Goal: Information Seeking & Learning: Check status

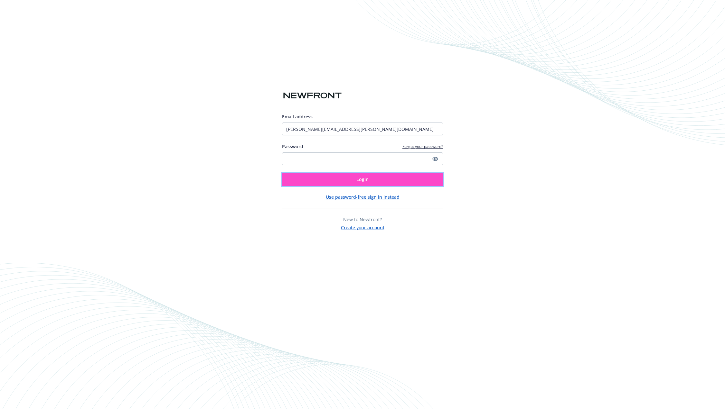
click at [397, 180] on button "Login" at bounding box center [362, 179] width 161 height 13
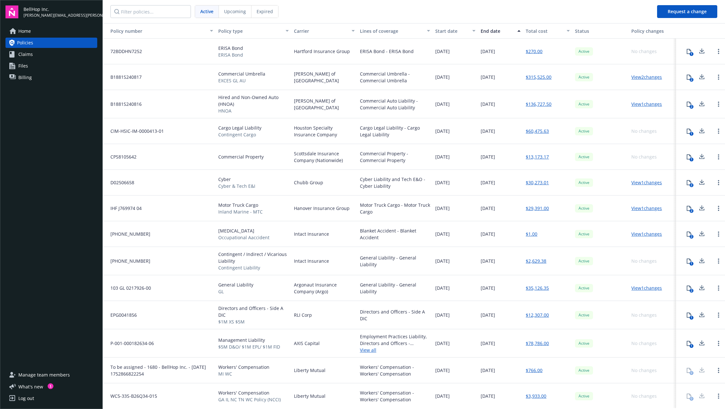
scroll to position [52, 0]
